Goal: Task Accomplishment & Management: Manage account settings

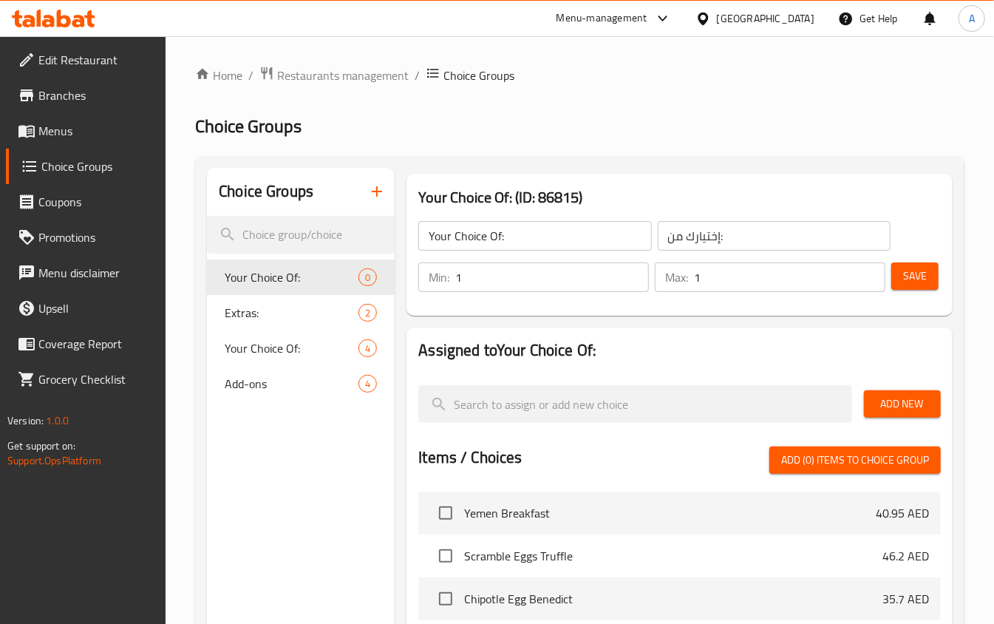
click at [27, 13] on icon at bounding box center [54, 19] width 84 height 18
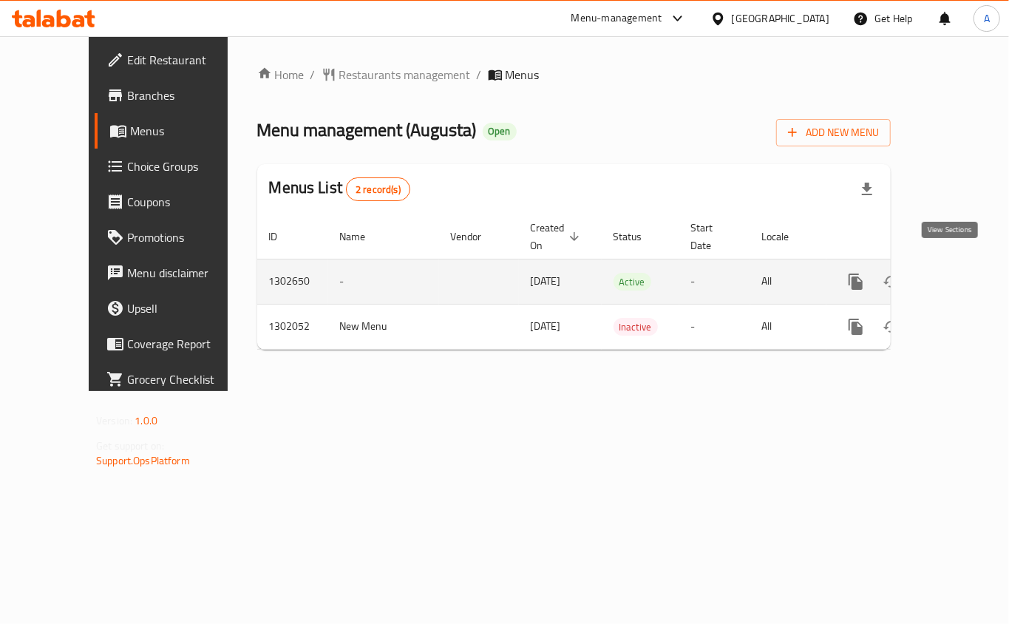
click at [959, 269] on link "enhanced table" at bounding box center [962, 281] width 35 height 35
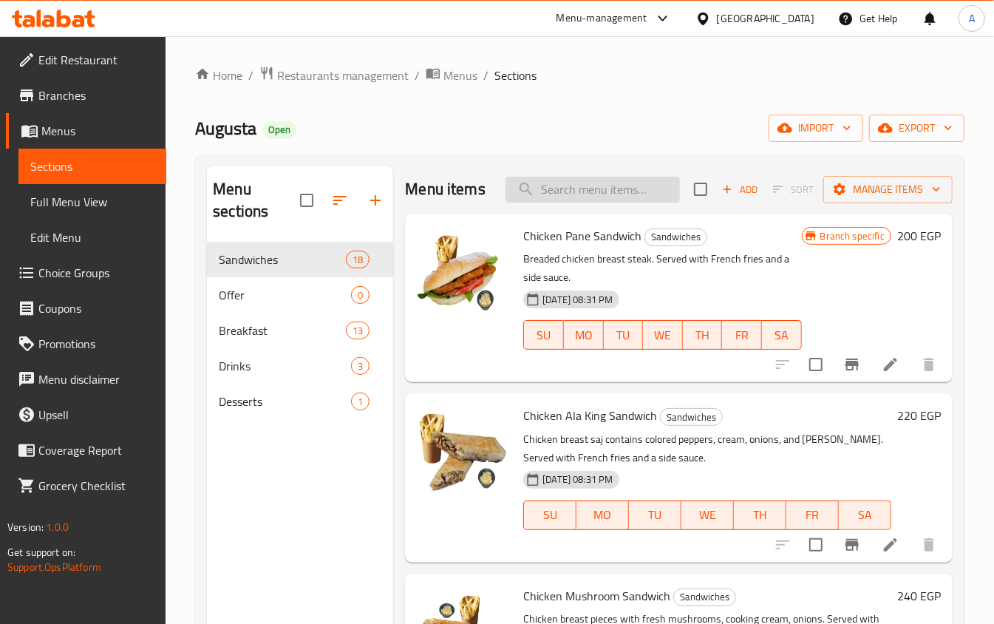
click at [586, 203] on input "search" at bounding box center [593, 190] width 174 height 26
type input "d"
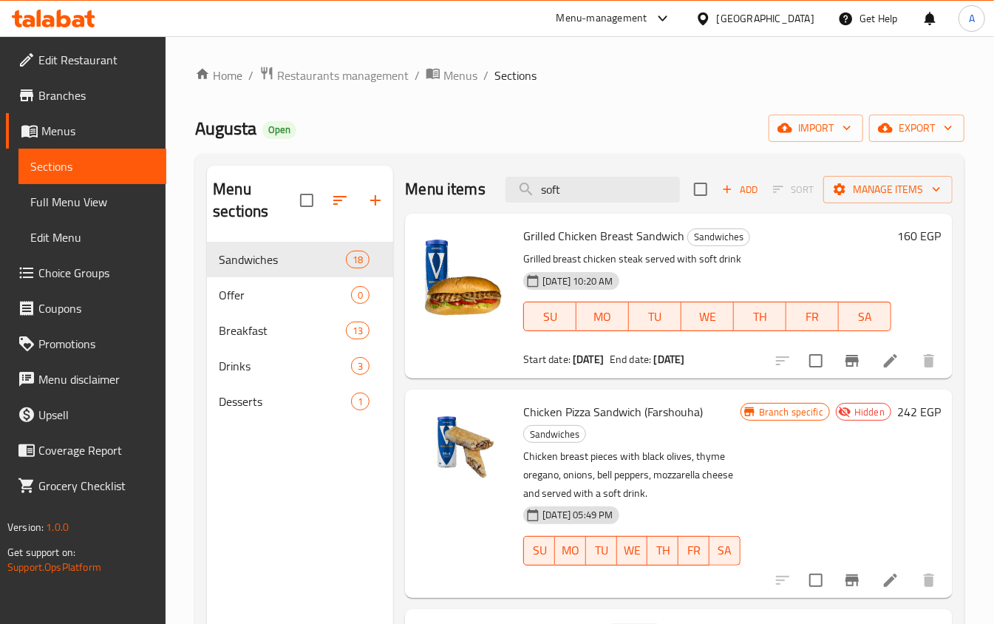
type input "soft"
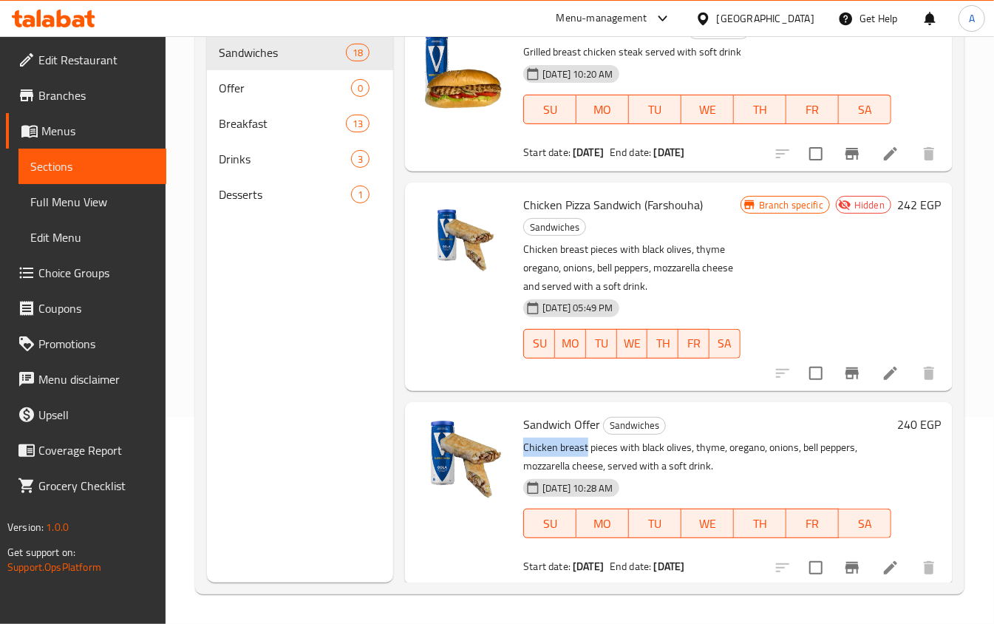
drag, startPoint x: 586, startPoint y: 472, endPoint x: 526, endPoint y: 466, distance: 59.4
click at [526, 466] on p "Chicken breast pieces with black olives, thyme, oregano, onions, bell peppers, …" at bounding box center [707, 456] width 368 height 37
copy p "Chicken breast"
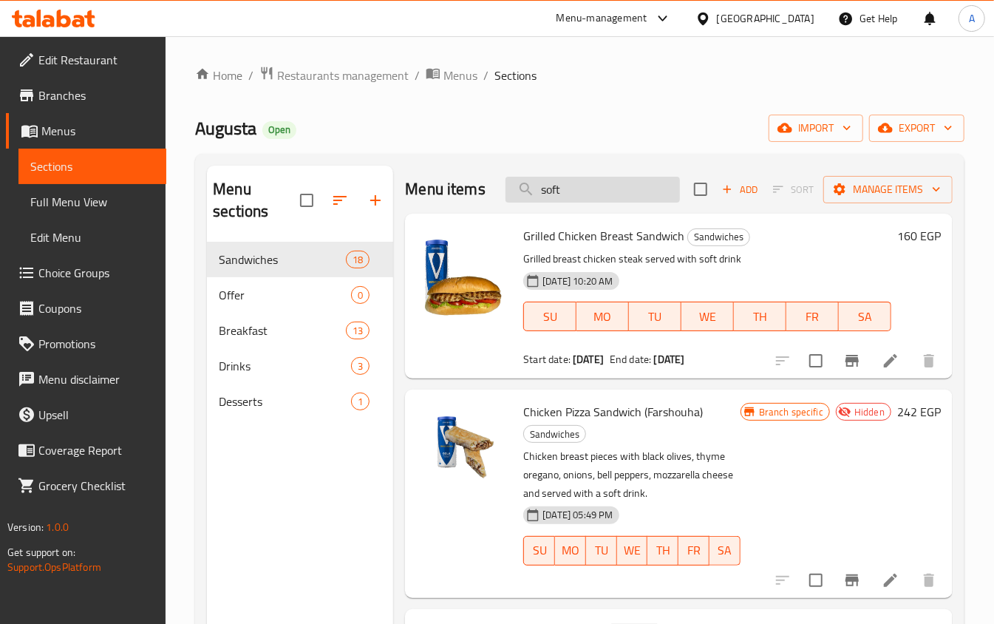
click at [528, 189] on input "soft" at bounding box center [593, 190] width 174 height 26
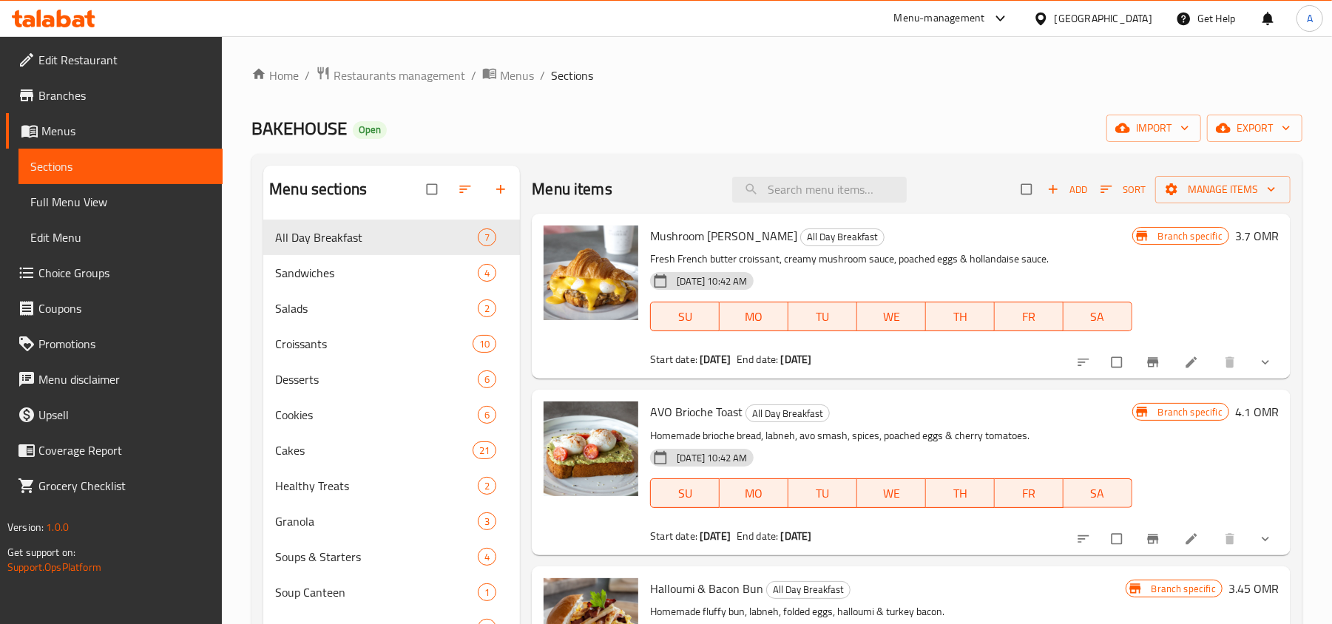
click at [111, 132] on span "Menus" at bounding box center [125, 131] width 169 height 18
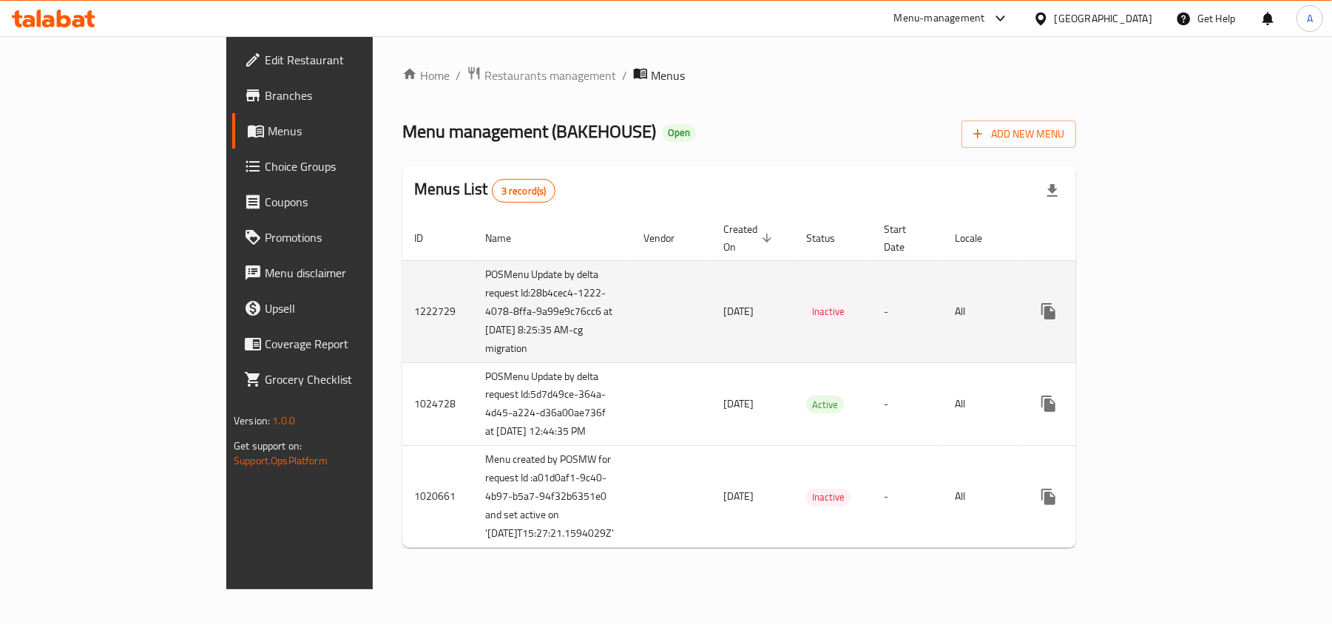
scroll to position [81, 0]
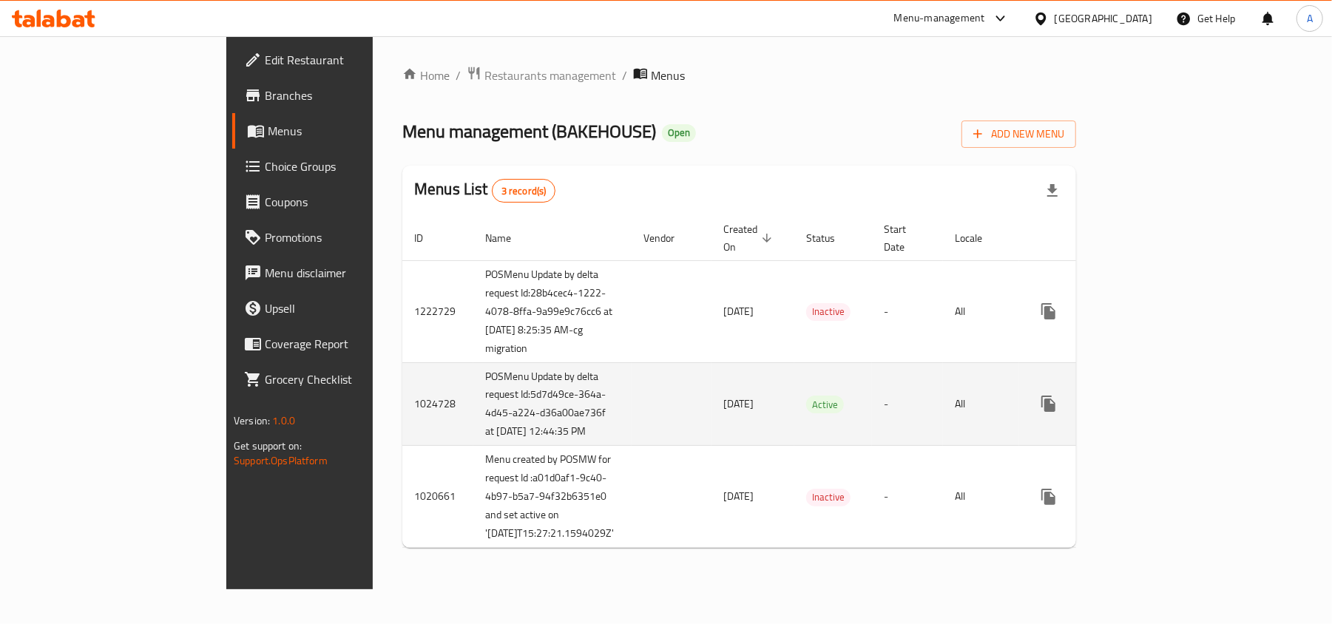
click at [1173, 388] on div "enhanced table" at bounding box center [1102, 403] width 142 height 35
click at [1173, 386] on link "enhanced table" at bounding box center [1154, 403] width 35 height 35
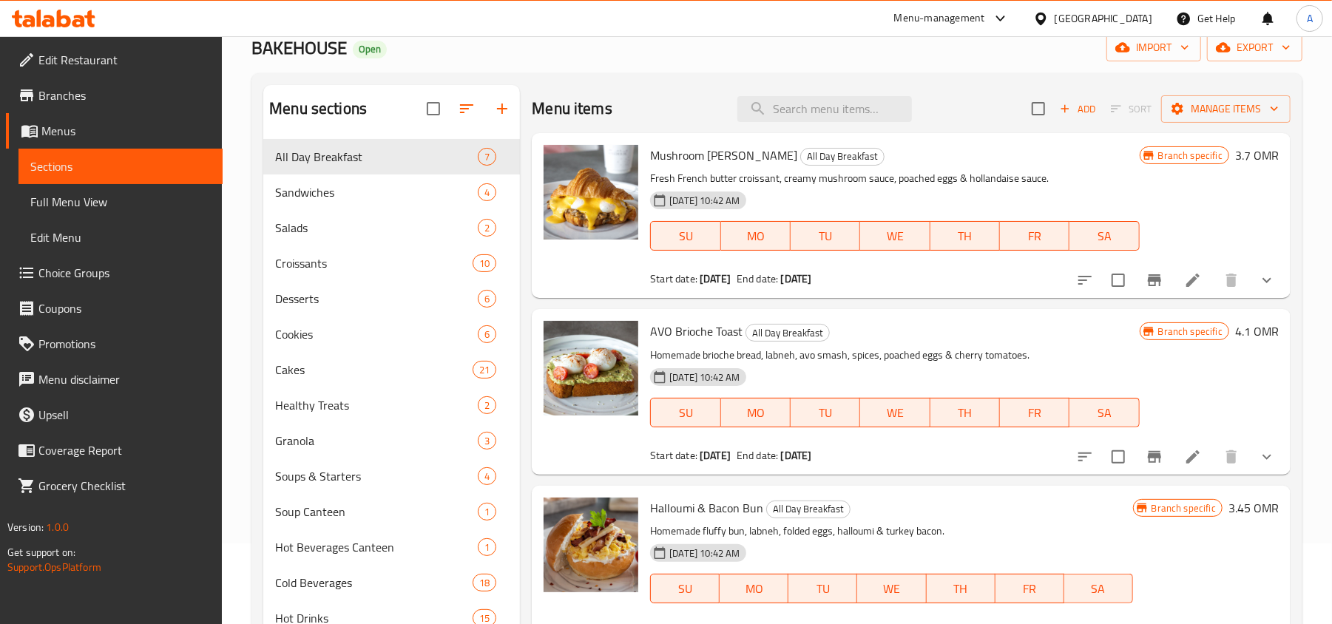
click at [93, 268] on span "Choice Groups" at bounding box center [124, 273] width 172 height 18
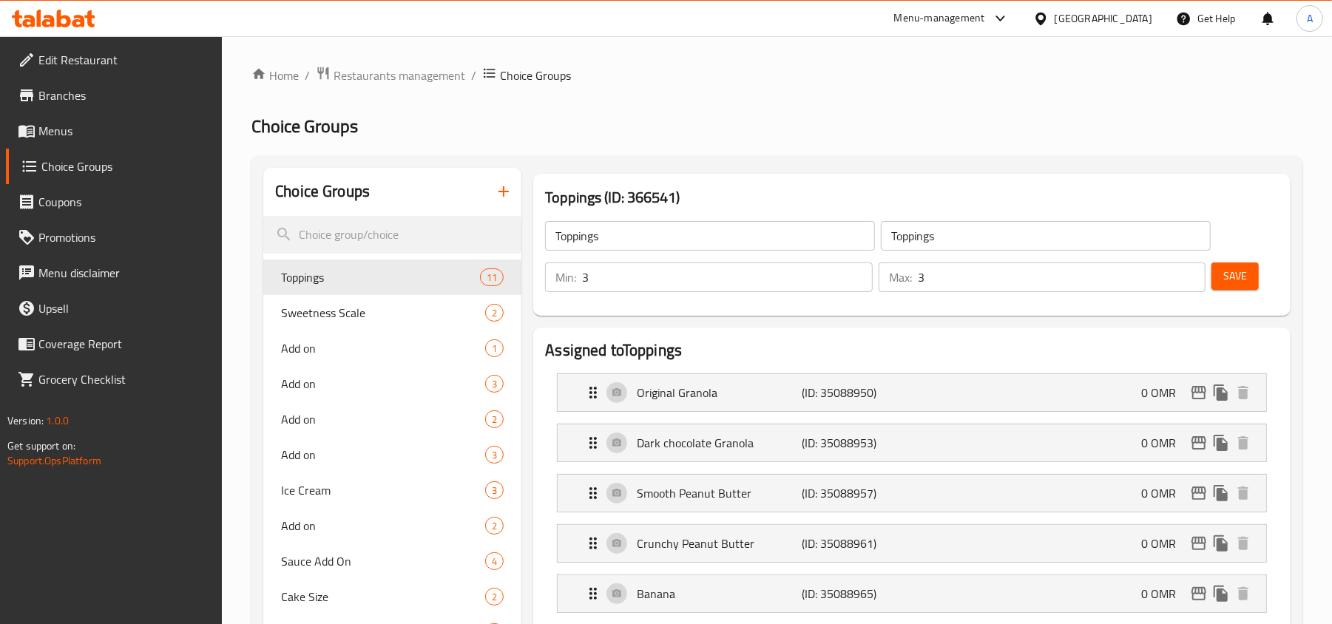
click at [112, 140] on link "Menus" at bounding box center [114, 130] width 217 height 35
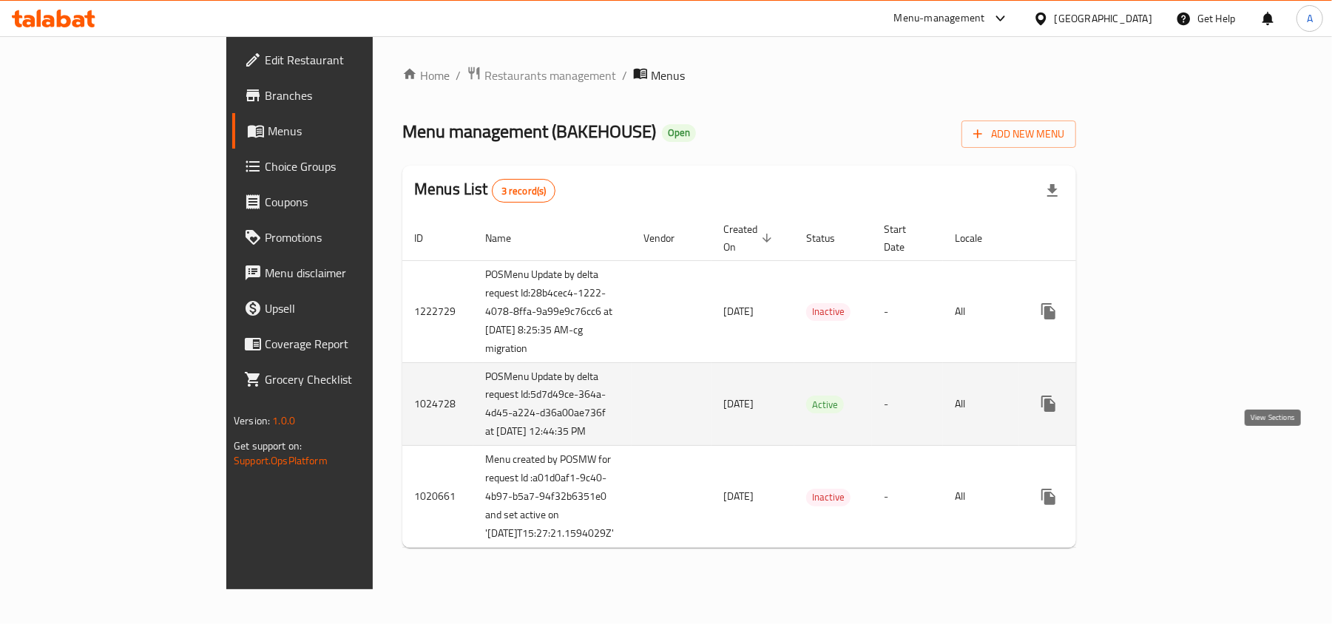
click at [1173, 421] on link "enhanced table" at bounding box center [1154, 403] width 35 height 35
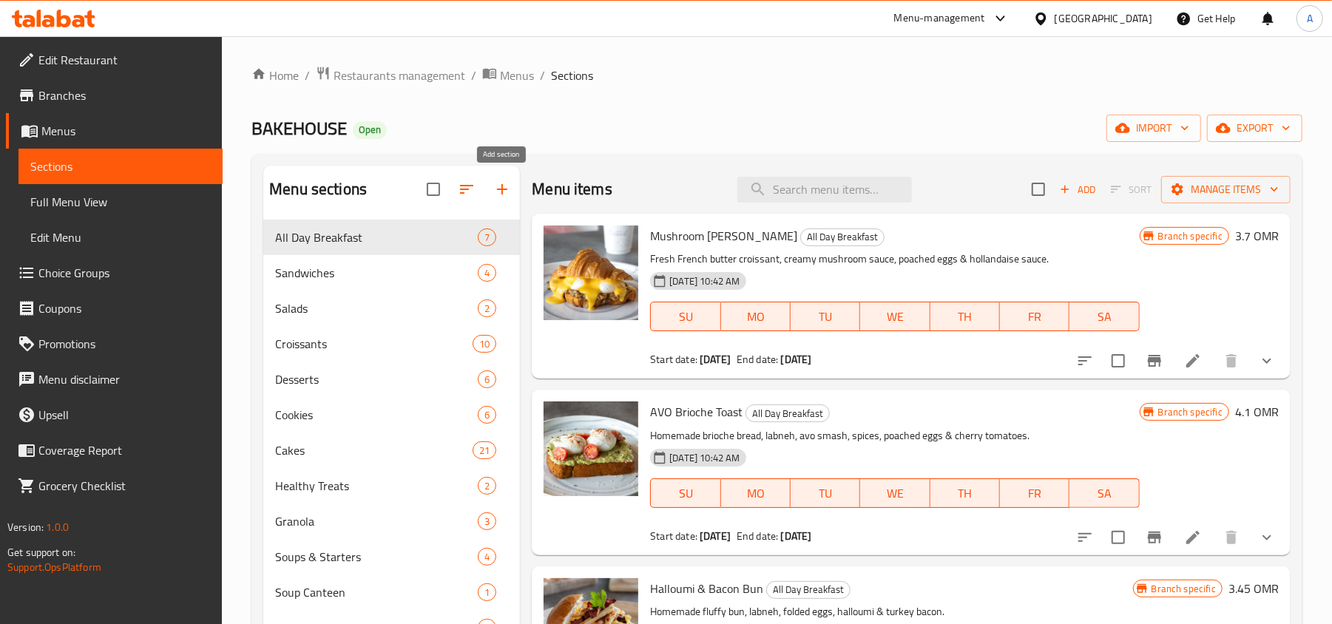
click at [495, 180] on button "button" at bounding box center [501, 189] width 35 height 35
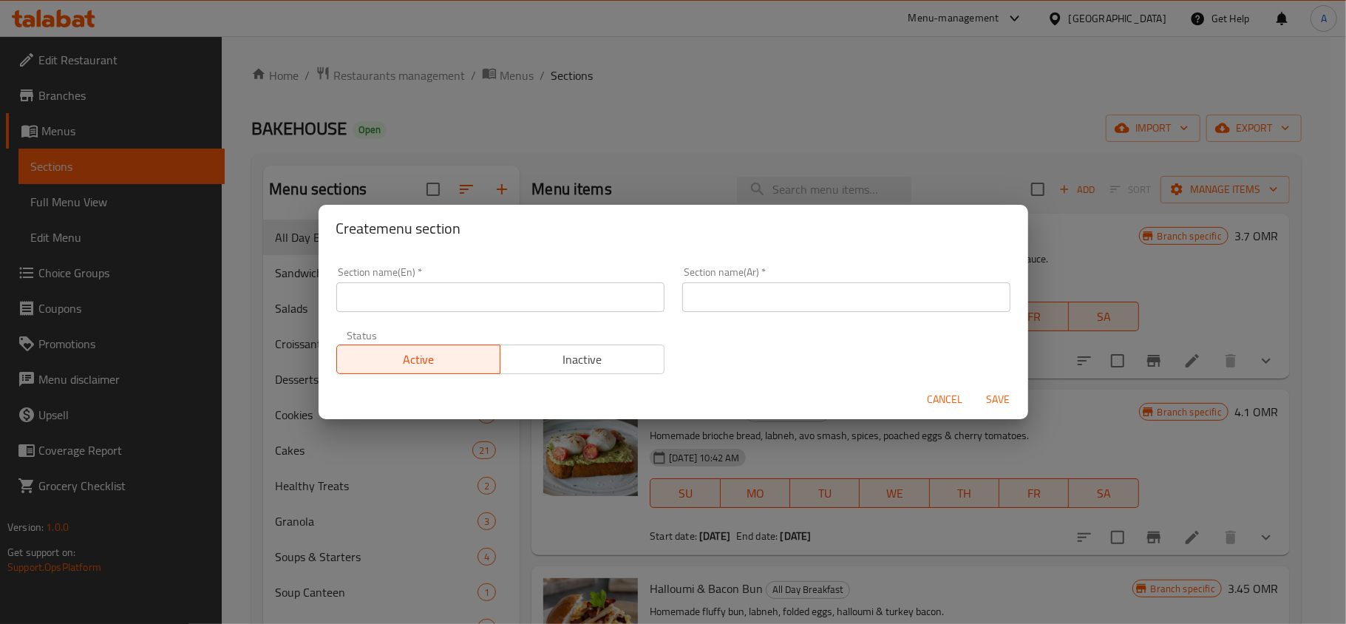
click at [541, 349] on button "Inactive" at bounding box center [582, 360] width 165 height 30
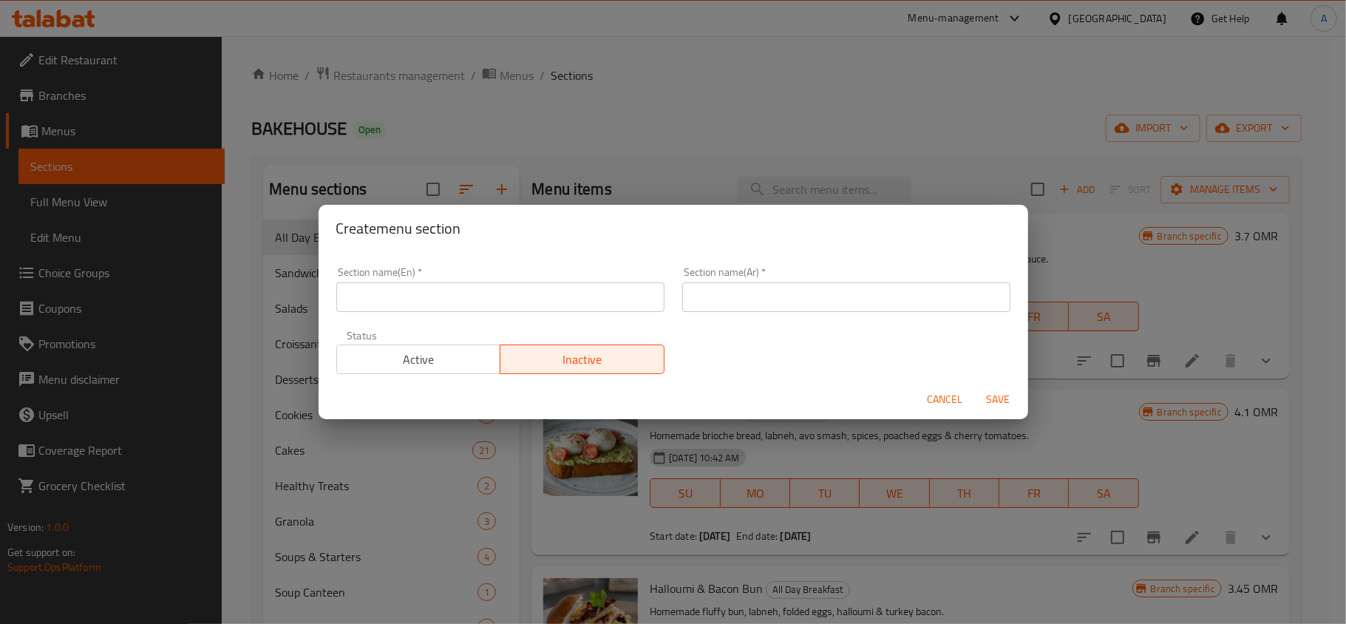
click at [524, 296] on input "text" at bounding box center [500, 297] width 328 height 30
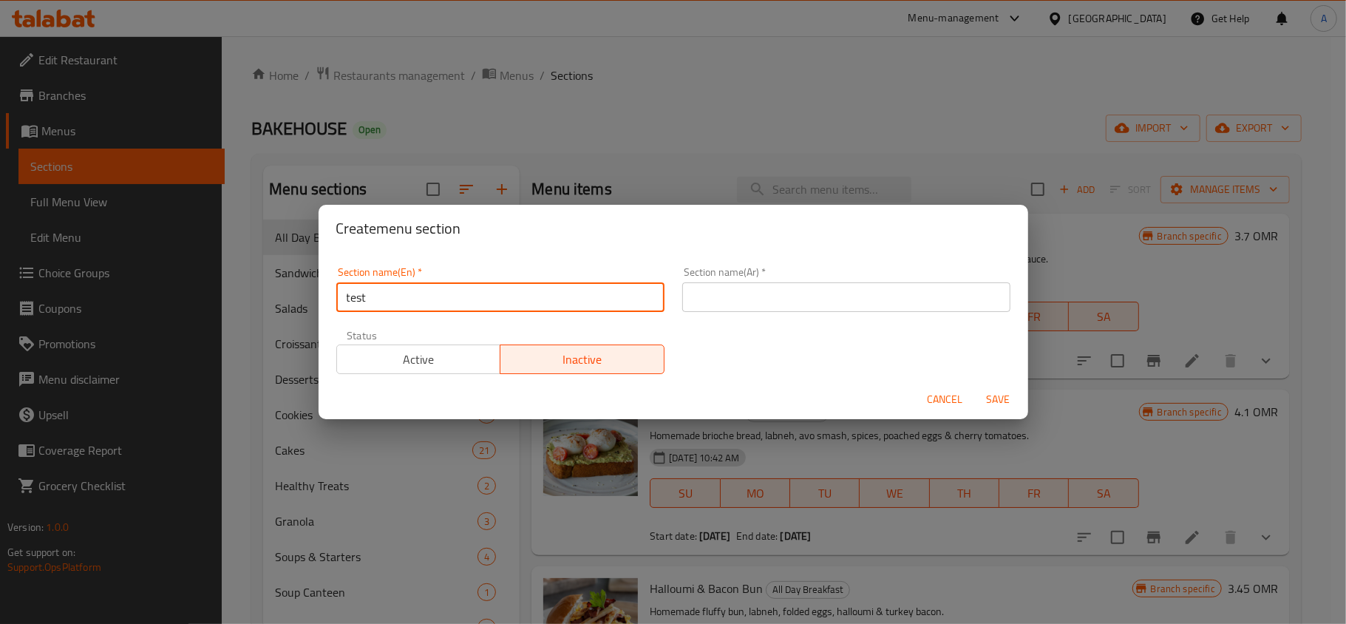
type input "test"
click at [716, 293] on input "text" at bounding box center [846, 297] width 328 height 30
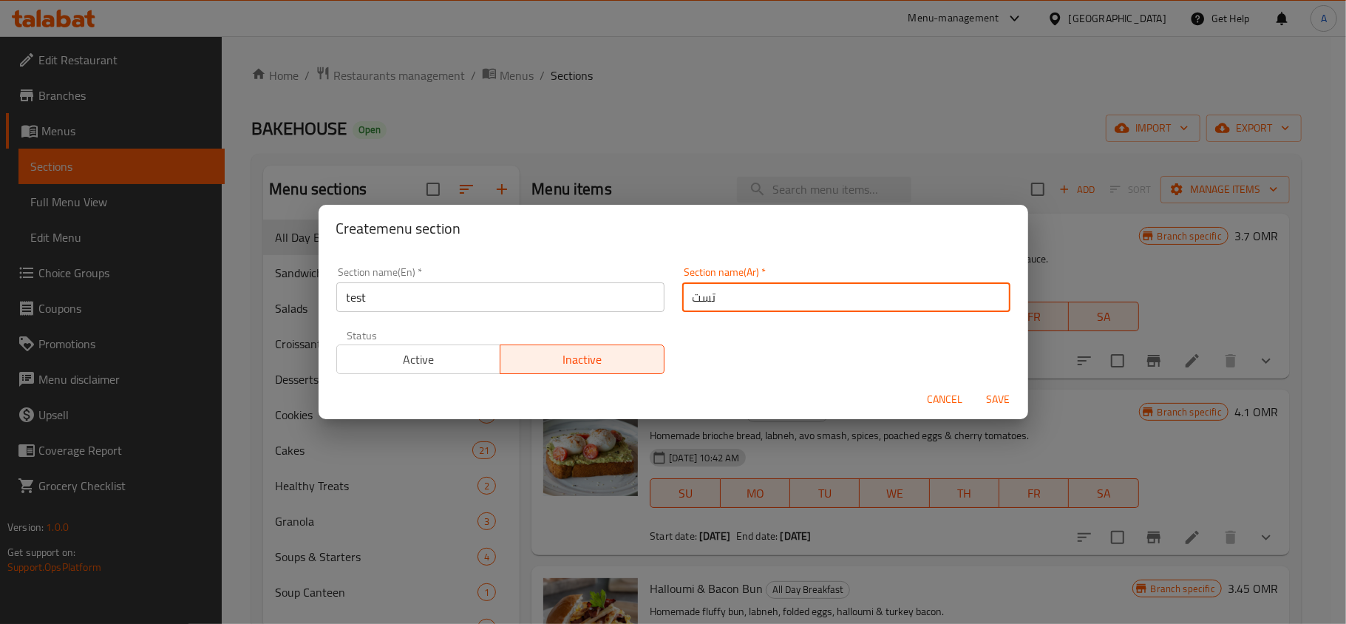
type input "تست"
click at [1011, 386] on button "Save" at bounding box center [998, 399] width 47 height 27
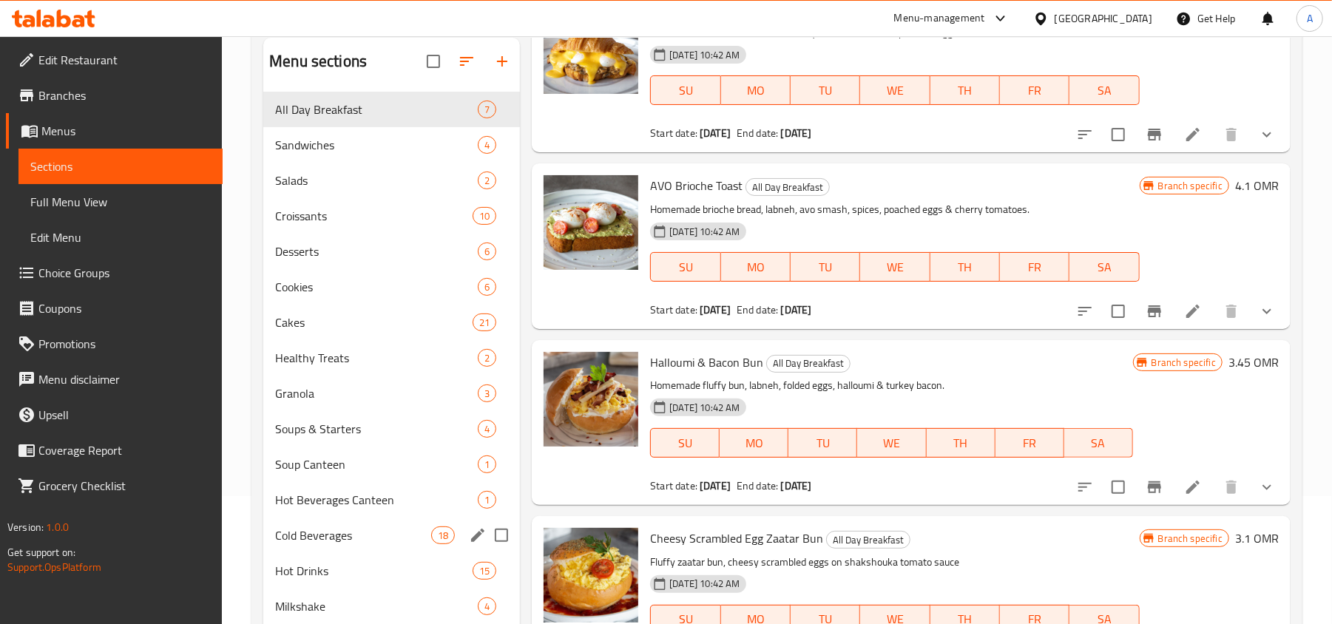
scroll to position [93, 0]
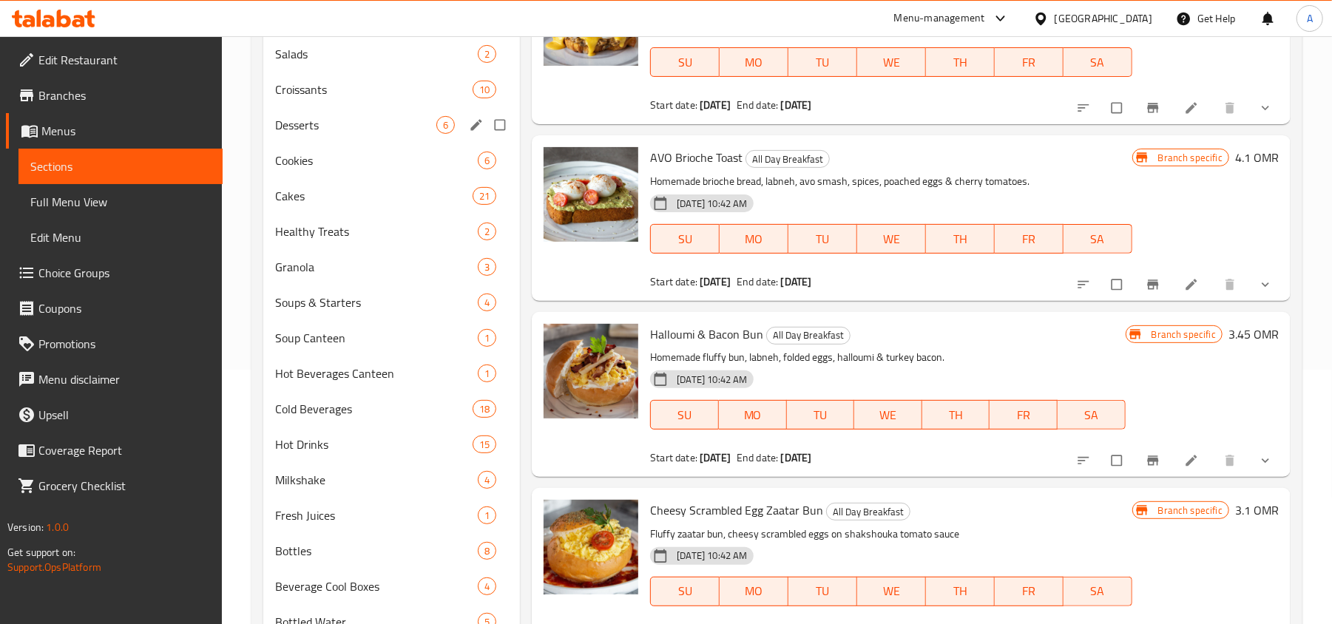
scroll to position [296, 0]
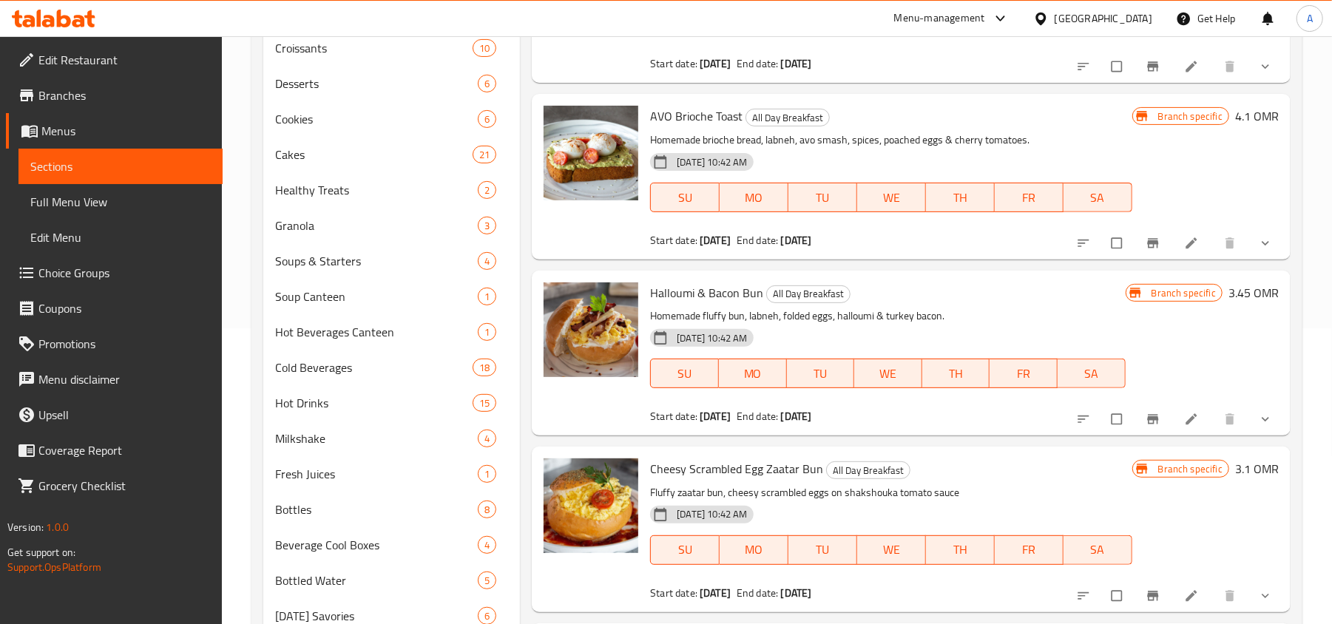
click at [148, 130] on span "Menus" at bounding box center [125, 131] width 169 height 18
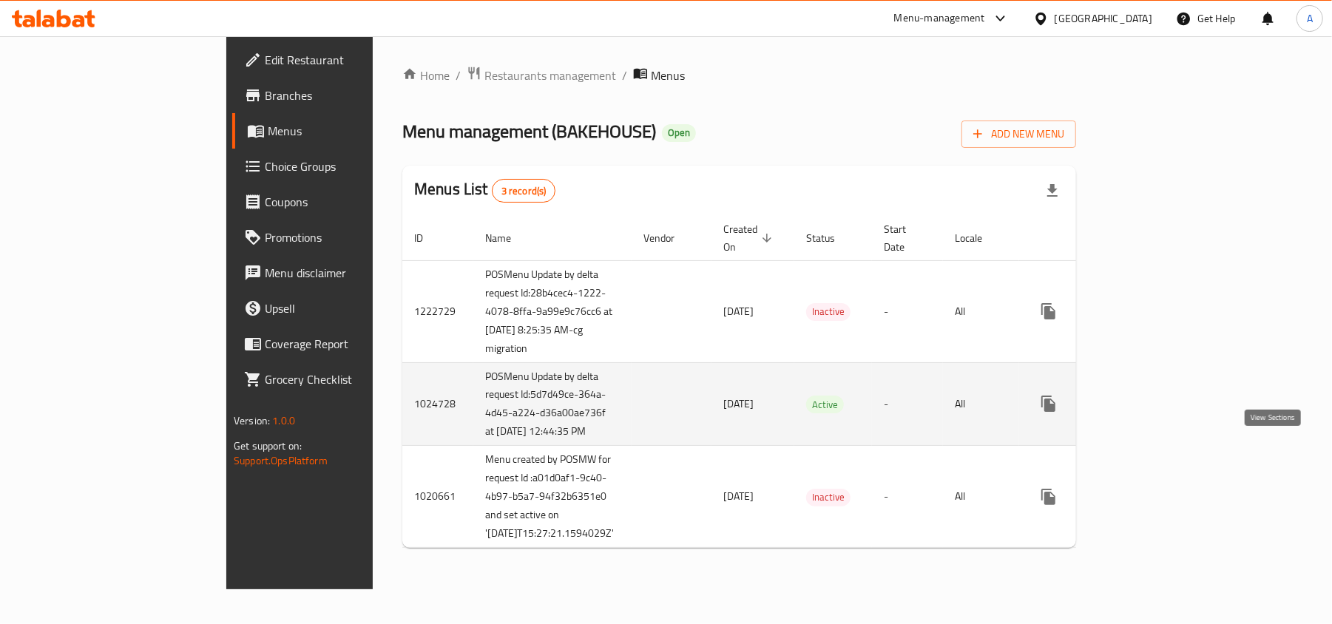
click at [1164, 413] on icon "enhanced table" at bounding box center [1155, 404] width 18 height 18
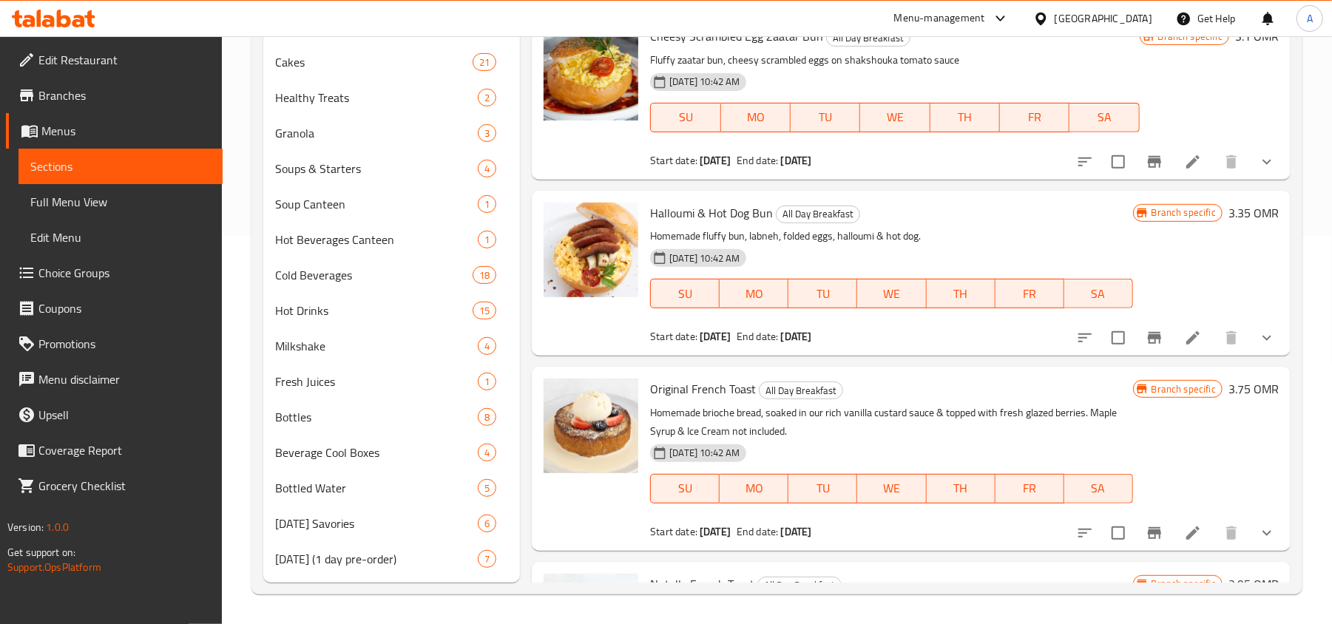
scroll to position [305, 0]
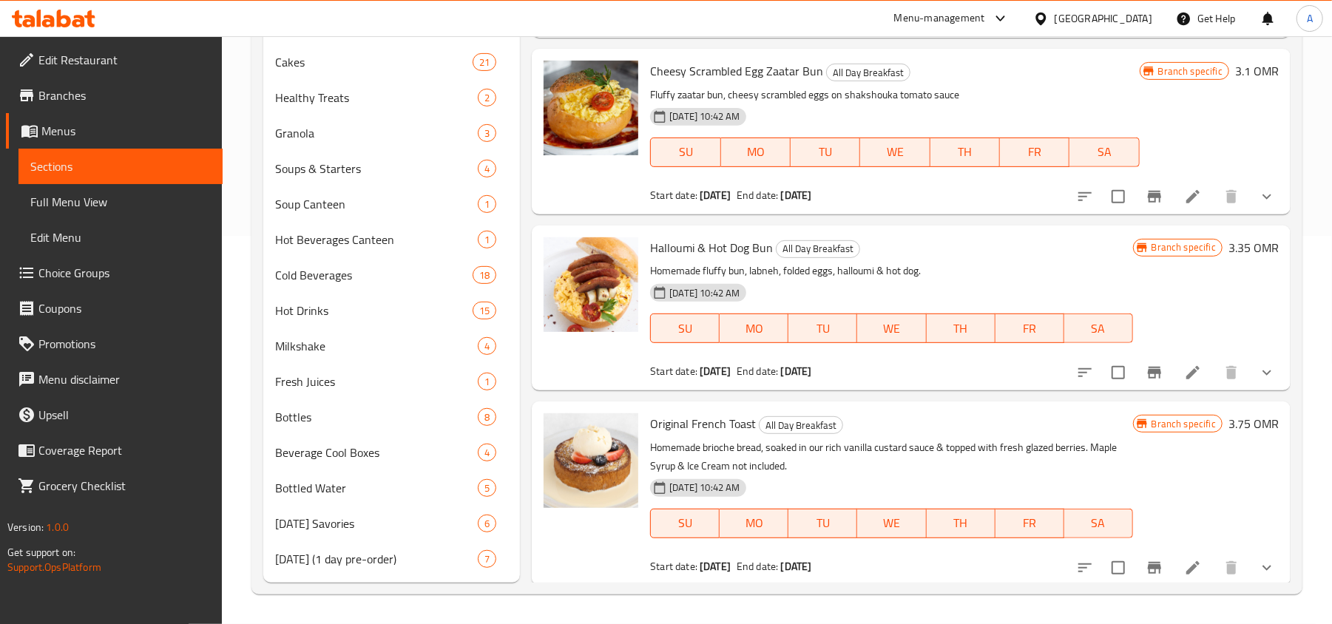
click at [166, 134] on span "Menus" at bounding box center [125, 131] width 169 height 18
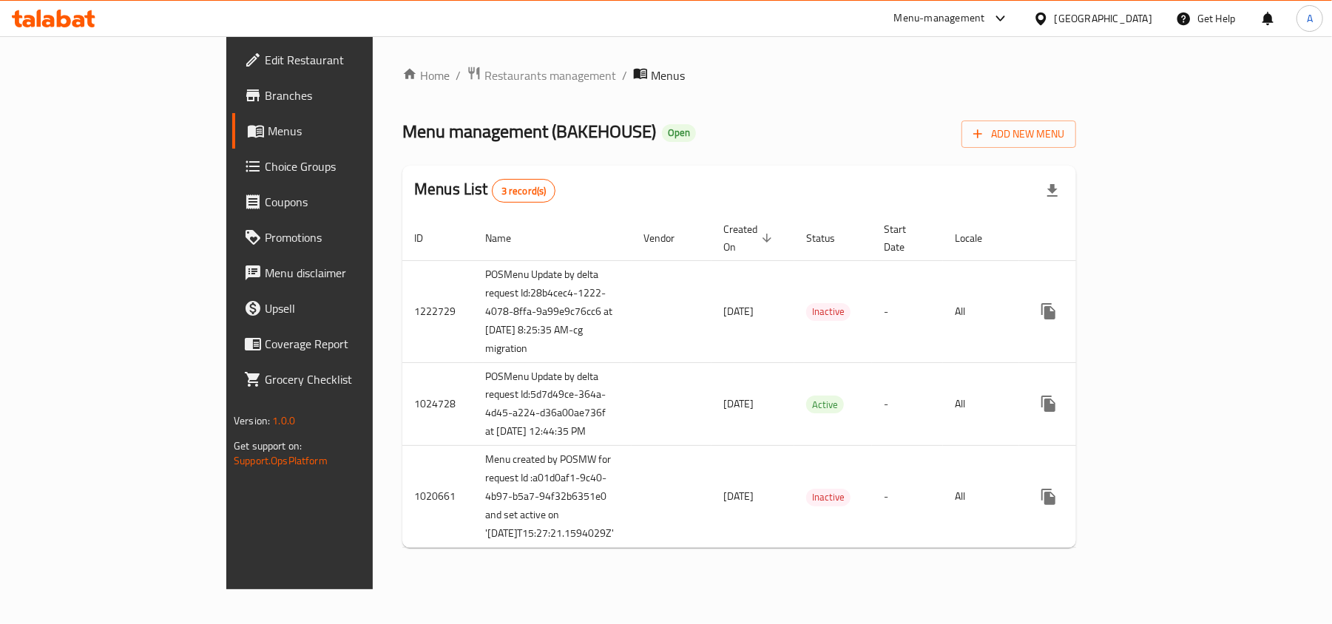
scroll to position [81, 0]
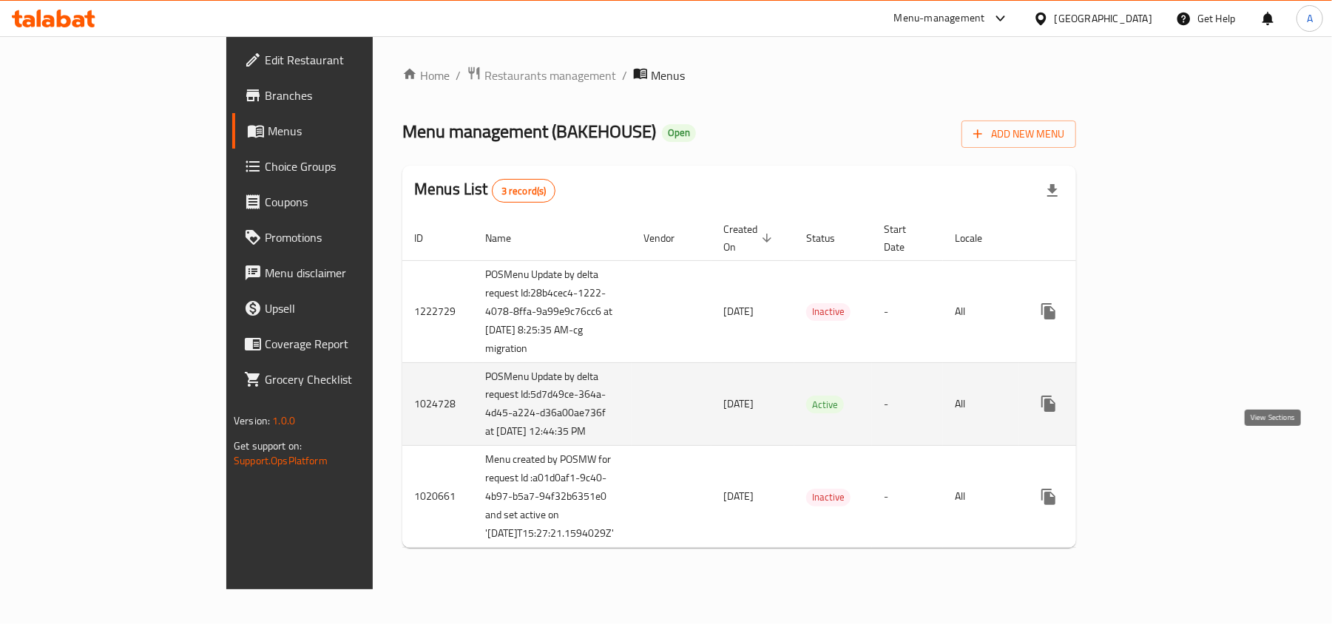
click at [1173, 386] on link "enhanced table" at bounding box center [1154, 403] width 35 height 35
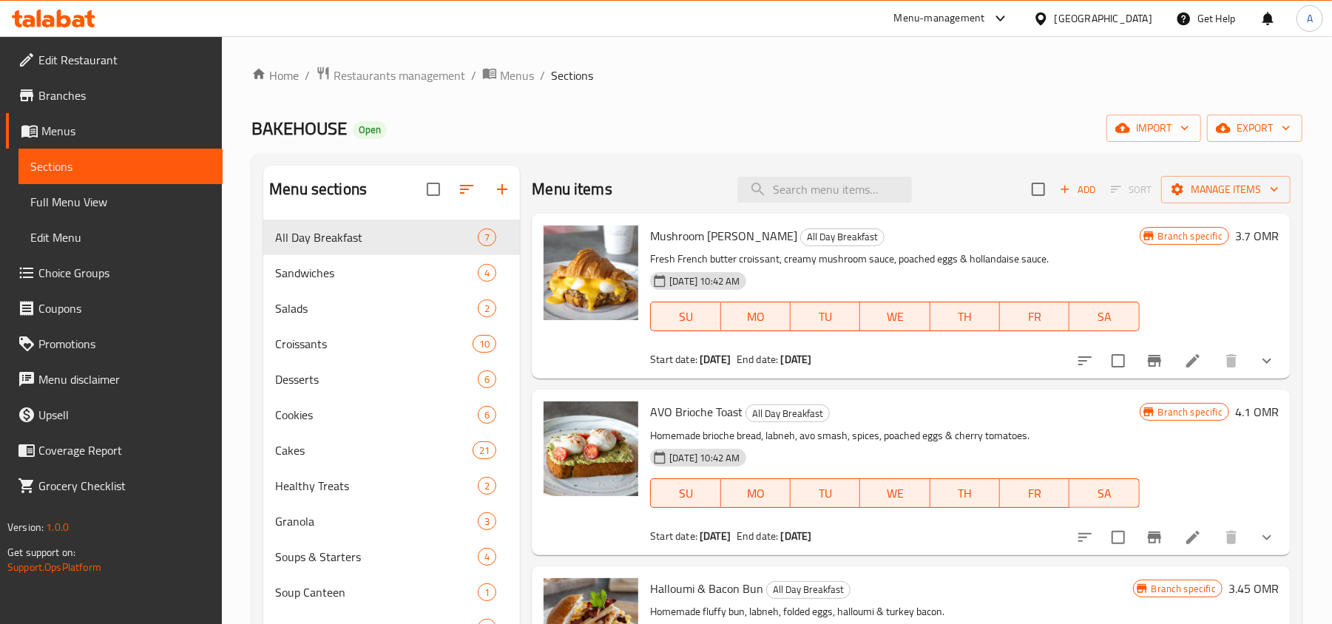
click at [87, 92] on span "Branches" at bounding box center [124, 96] width 172 height 18
